Goal: Navigation & Orientation: Find specific page/section

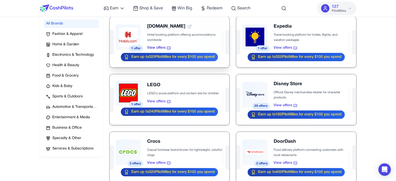
scroll to position [104, 0]
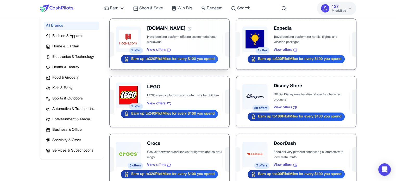
click at [185, 37] on div at bounding box center [170, 44] width 120 height 51
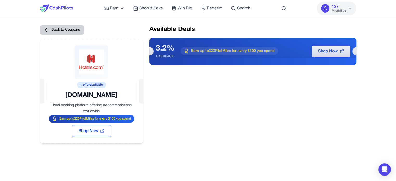
click at [56, 32] on button "Back to Coupons" at bounding box center [62, 29] width 44 height 9
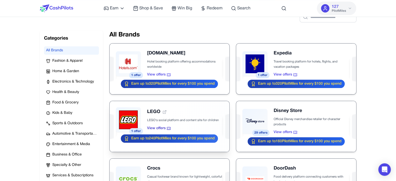
scroll to position [130, 0]
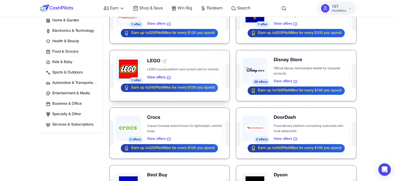
click at [179, 58] on div at bounding box center [170, 75] width 120 height 51
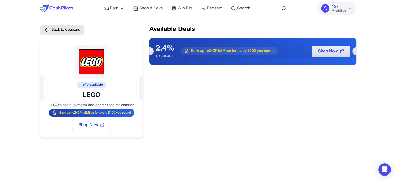
click at [66, 8] on img at bounding box center [56, 8] width 33 height 8
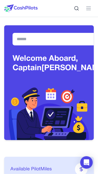
click at [32, 10] on img at bounding box center [20, 8] width 33 height 8
